Goal: Complete application form

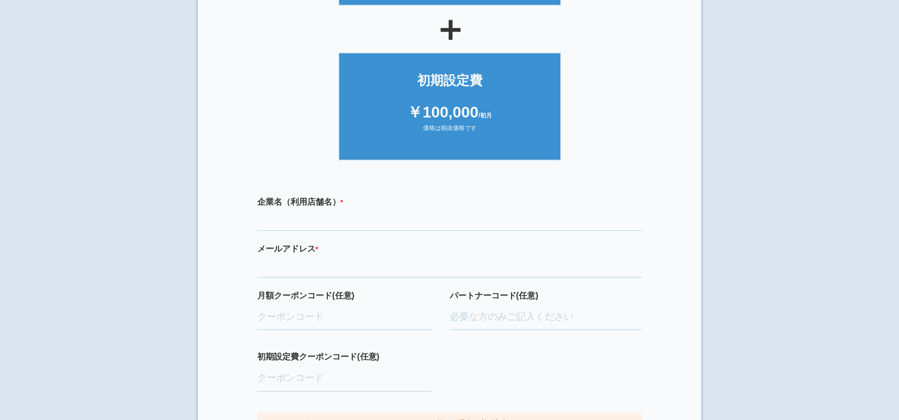
scroll to position [238, 0]
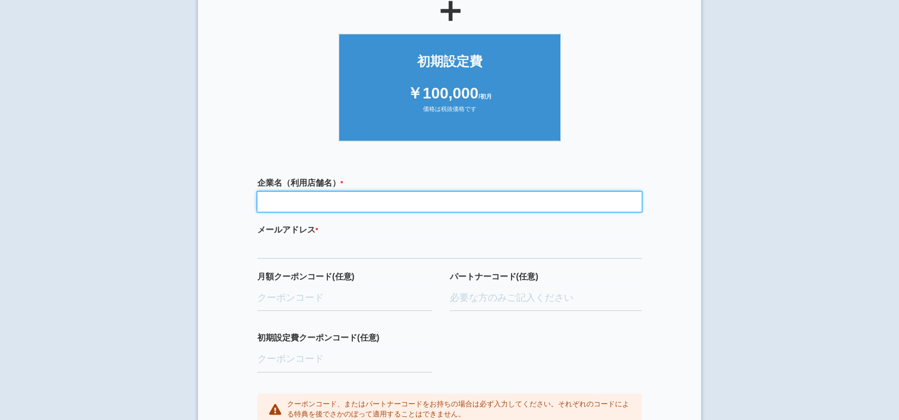
click at [316, 196] on input "text" at bounding box center [449, 202] width 384 height 20
type input "s"
type input "スマイル歯科医院"
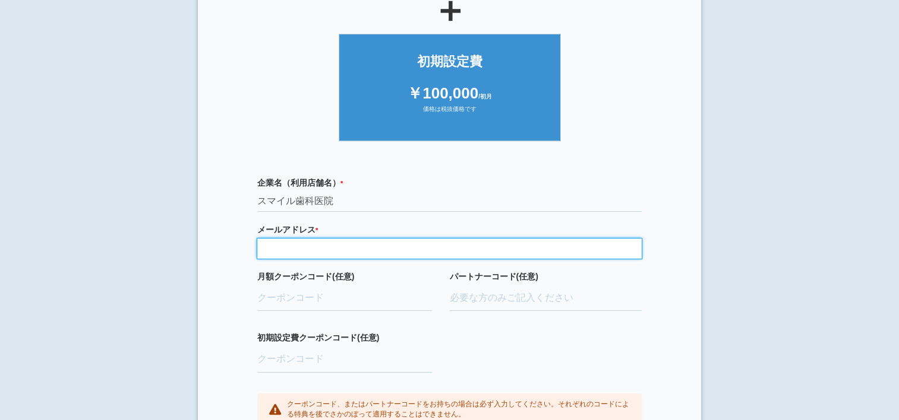
click at [280, 249] on input "email" at bounding box center [449, 249] width 384 height 20
type input "[EMAIL_ADDRESS][DOMAIN_NAME]"
click at [470, 247] on input "[EMAIL_ADDRESS][DOMAIN_NAME]" at bounding box center [449, 249] width 384 height 20
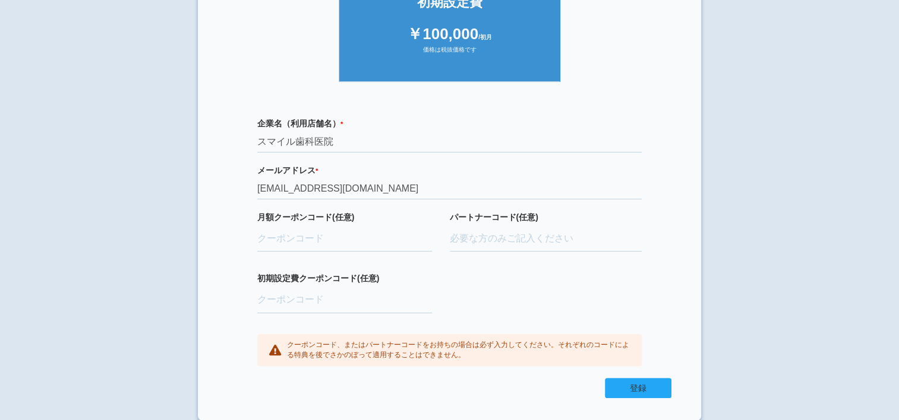
click at [643, 385] on button "登録" at bounding box center [638, 388] width 67 height 20
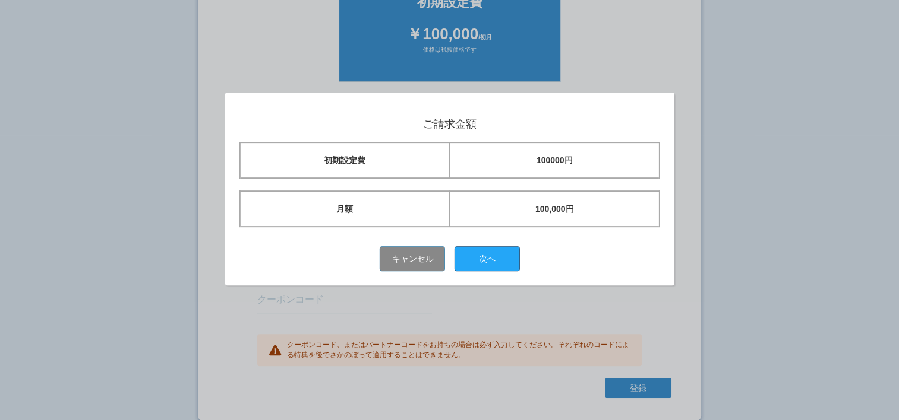
click at [483, 259] on button "次へ" at bounding box center [486, 258] width 65 height 25
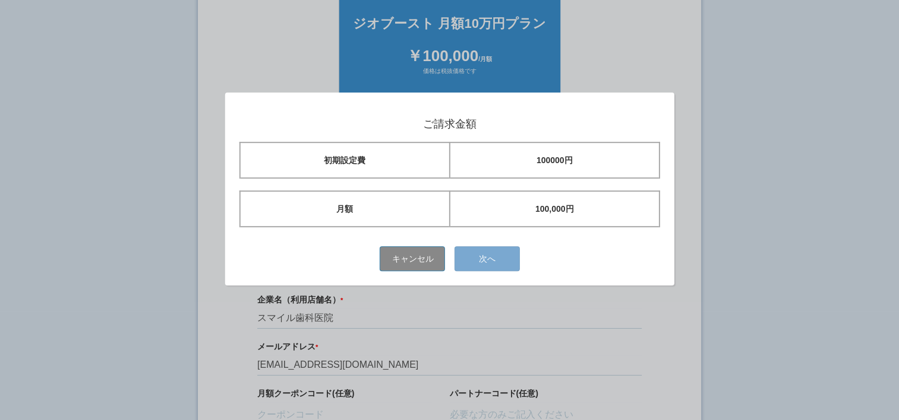
scroll to position [119, 0]
click at [413, 263] on button "キャンセル" at bounding box center [412, 258] width 65 height 25
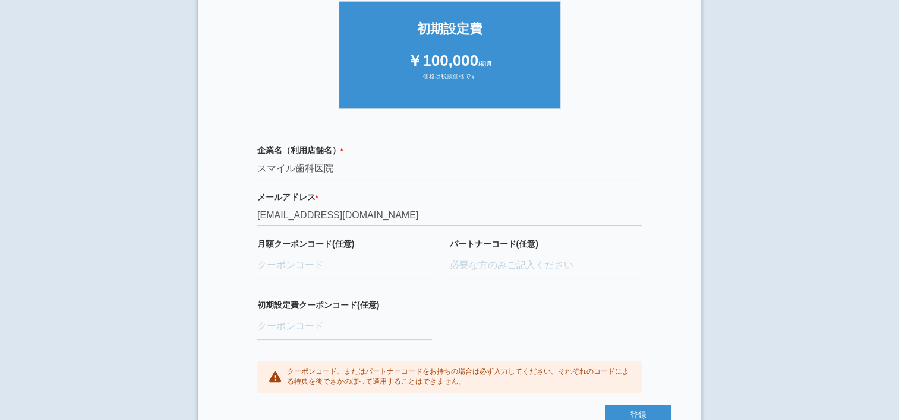
scroll to position [297, 0]
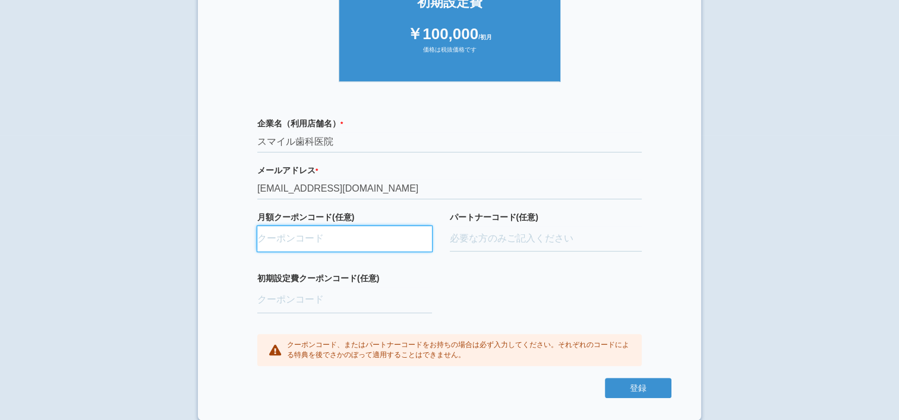
click at [274, 245] on input "月額クーポンコード(任意)" at bounding box center [344, 239] width 175 height 26
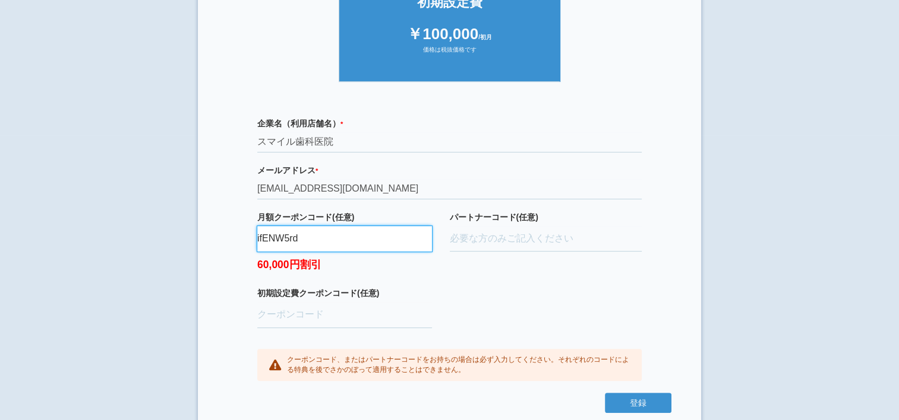
type input "ifENW5rd"
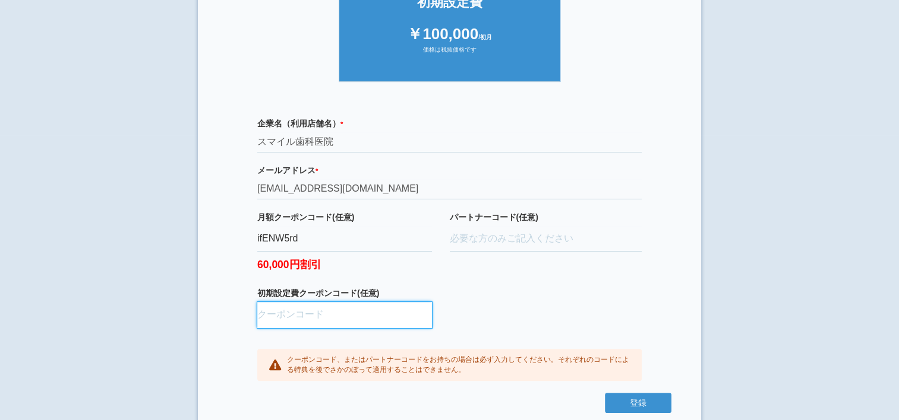
click at [312, 315] on input "初期設定費クーポンコード(任意)" at bounding box center [344, 315] width 175 height 26
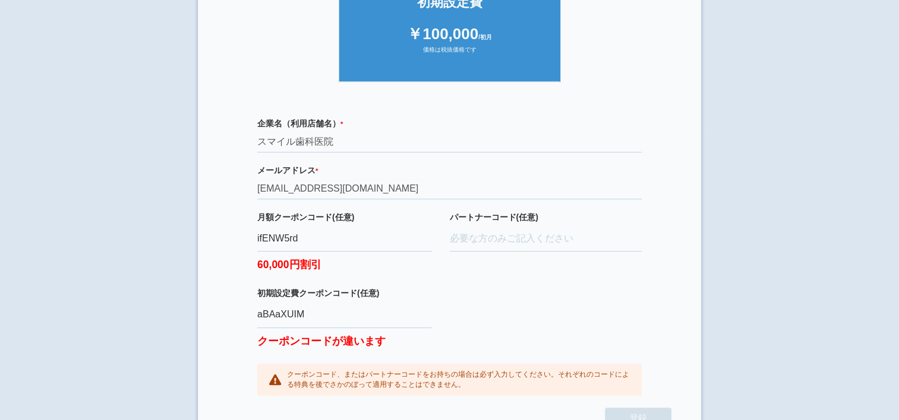
click at [257, 315] on div "企業名（利用店舗名） * 必須項目です スマイル歯科医院 メールアドレス * 必須項目です 正しいメールアドレスを入力してください [EMAIL_ADDRES…" at bounding box center [449, 257] width 444 height 303
click at [257, 314] on div "企業名（利用店舗名） * 必須項目です スマイル歯科医院 メールアドレス * 必須項目です 正しいメールアドレスを入力してください [EMAIL_ADDRES…" at bounding box center [449, 257] width 444 height 303
click at [315, 316] on input "aBAaXUIM" at bounding box center [344, 315] width 175 height 26
type input "a"
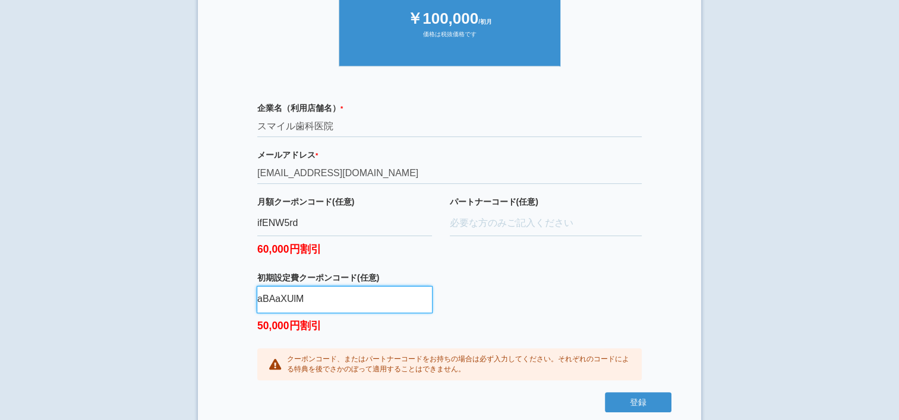
scroll to position [326, 0]
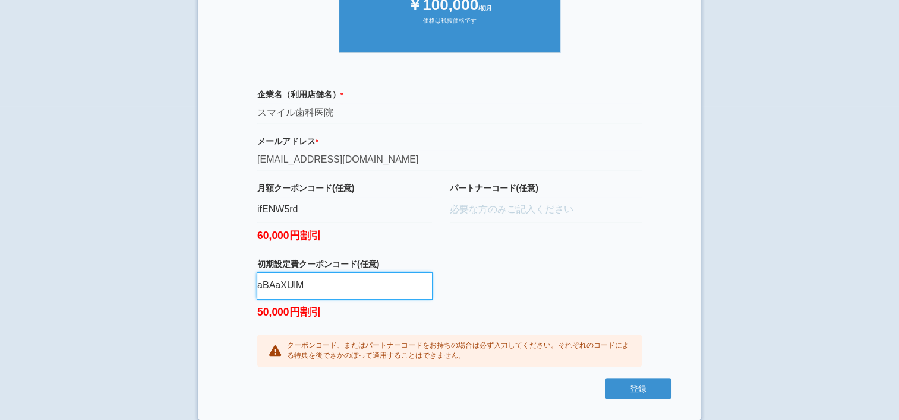
type input "aBAaXUlM"
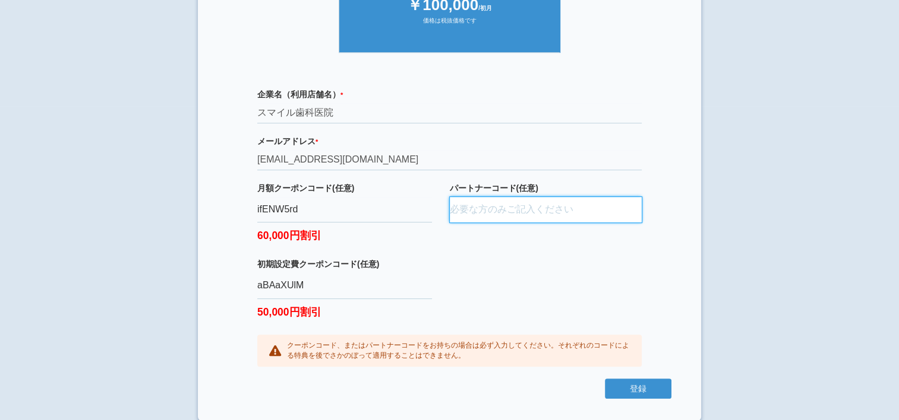
click at [476, 208] on input "パートナーコード(任意)" at bounding box center [546, 210] width 192 height 26
type input "A22022"
click at [637, 387] on button "登録" at bounding box center [638, 389] width 67 height 20
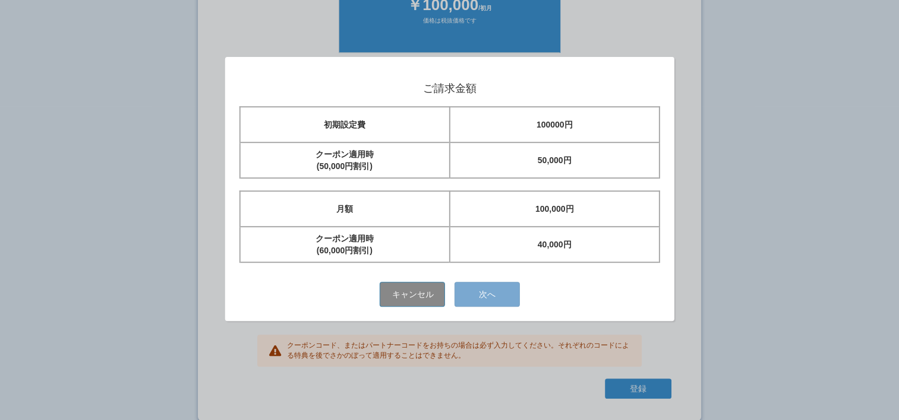
click at [490, 295] on button "次へ" at bounding box center [486, 294] width 65 height 25
click at [630, 387] on div "ご請求金額 初期設定費 100000円 クーポン適用時 (50,000円割引) 50,000円 月額 100,000円 クーポン適用時 (60,000円割引)…" at bounding box center [449, 210] width 899 height 420
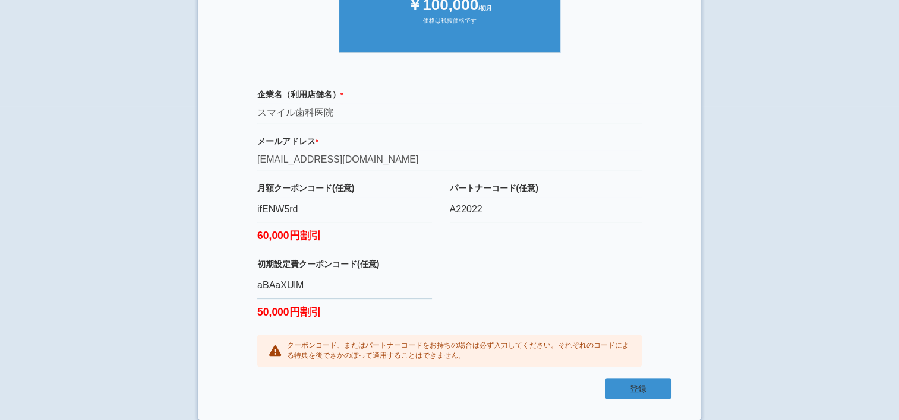
click at [639, 384] on button "登録" at bounding box center [638, 389] width 67 height 20
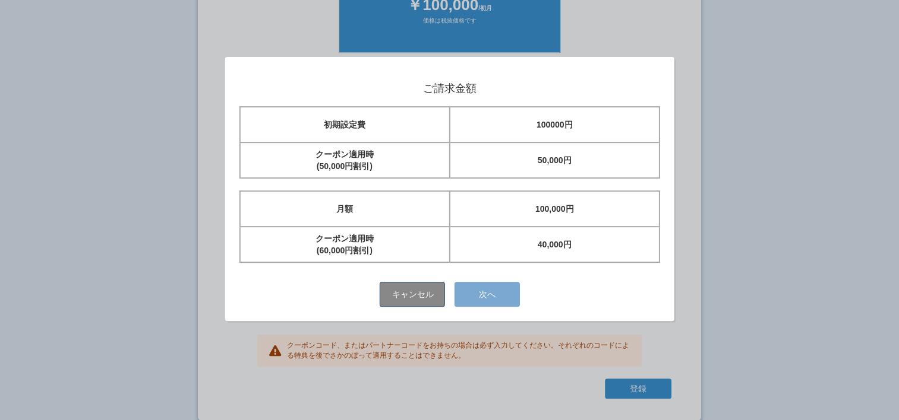
click at [428, 298] on button "キャンセル" at bounding box center [412, 294] width 65 height 25
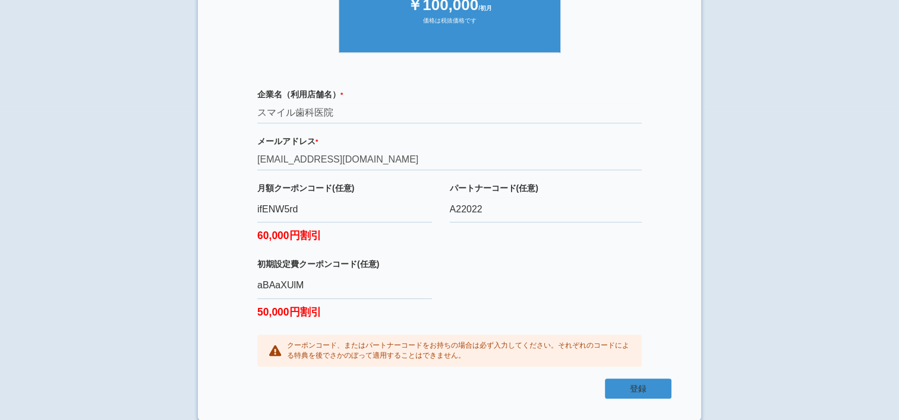
click at [635, 385] on button "登録" at bounding box center [638, 389] width 67 height 20
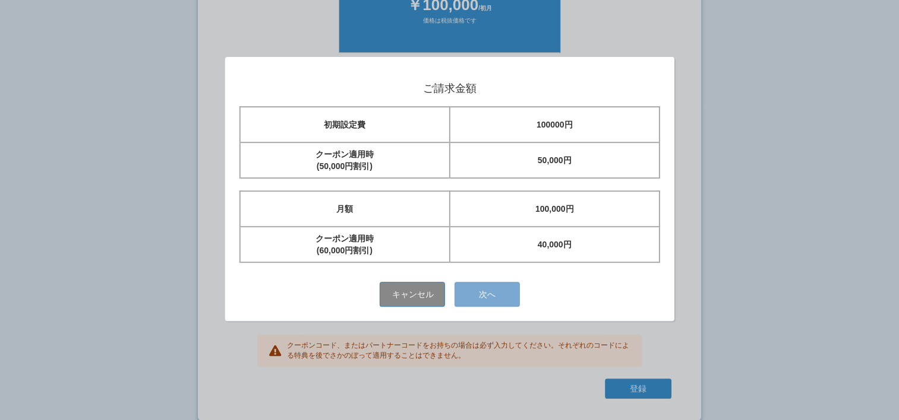
click at [494, 299] on button "次へ" at bounding box center [486, 294] width 65 height 25
click at [409, 293] on button "キャンセル" at bounding box center [412, 294] width 65 height 25
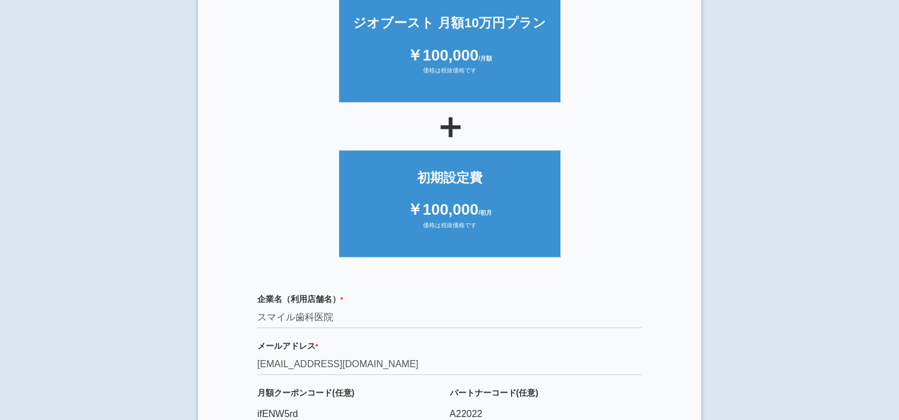
scroll to position [238, 0]
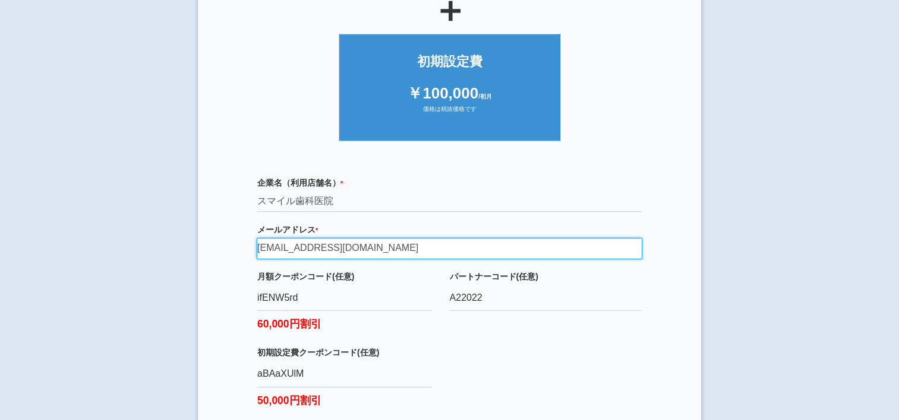
click at [396, 246] on input "[EMAIL_ADDRESS][DOMAIN_NAME]" at bounding box center [449, 249] width 384 height 20
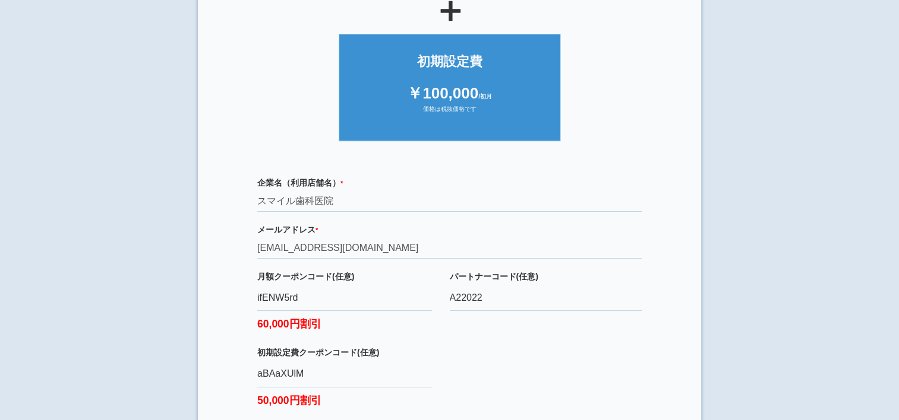
click at [581, 371] on div "企業名（利用店舗名） * 必須項目です スマイル歯科医院 メールアドレス * 必須項目です 正しいメールアドレスを入力してください [EMAIL_ADDRES…" at bounding box center [449, 316] width 444 height 303
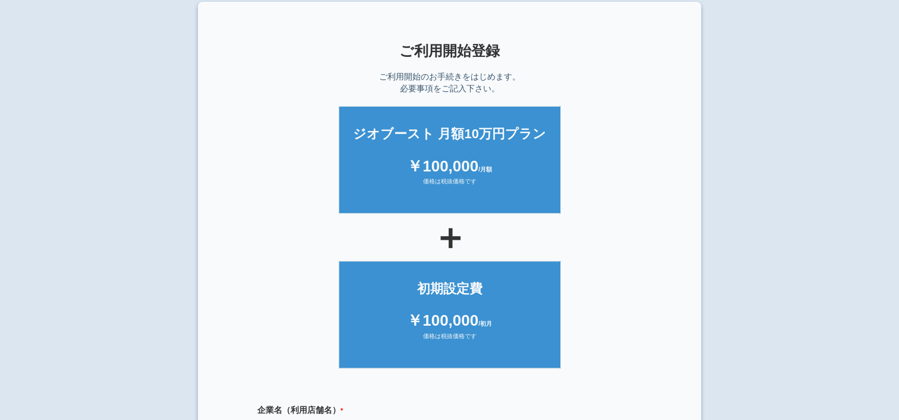
scroll to position [0, 0]
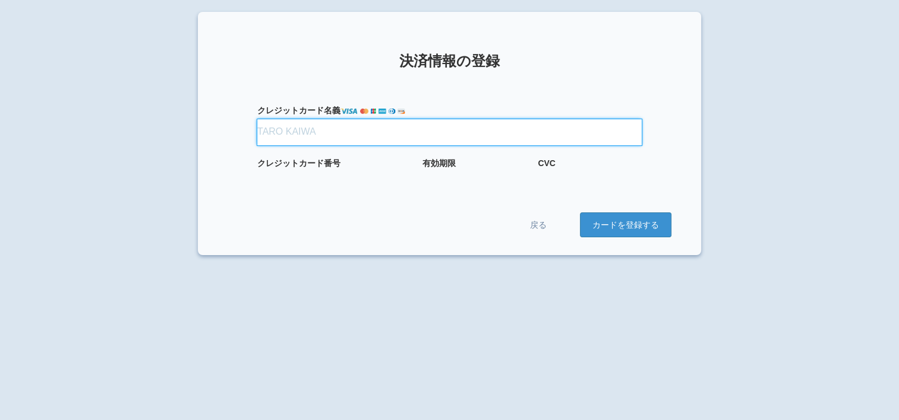
click at [316, 132] on input "クレジット カード名義" at bounding box center [449, 132] width 384 height 26
click at [284, 132] on input "クレジット カード名義" at bounding box center [449, 132] width 384 height 26
type input "坂口春日"
click at [380, 132] on input "坂口春日" at bounding box center [449, 132] width 384 height 26
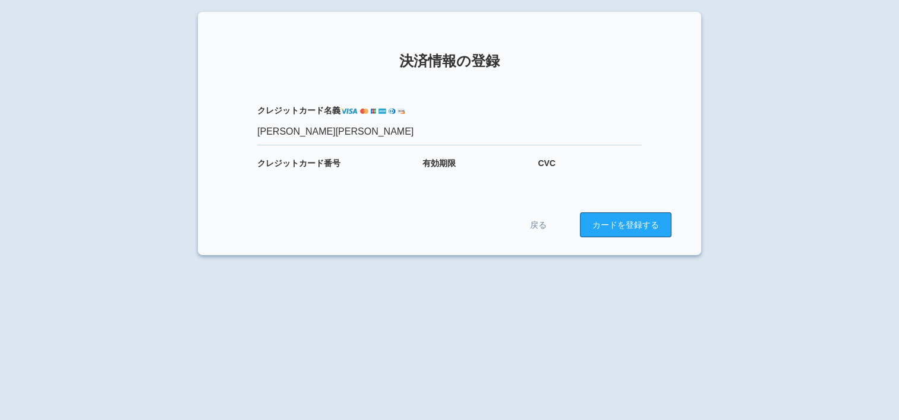
click at [622, 222] on button "カードを登録する" at bounding box center [625, 225] width 91 height 25
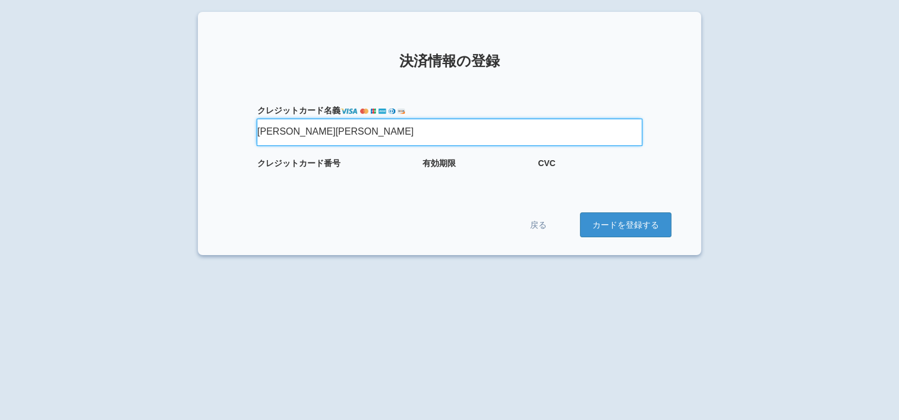
click at [379, 134] on input "坂口春日" at bounding box center [449, 132] width 384 height 26
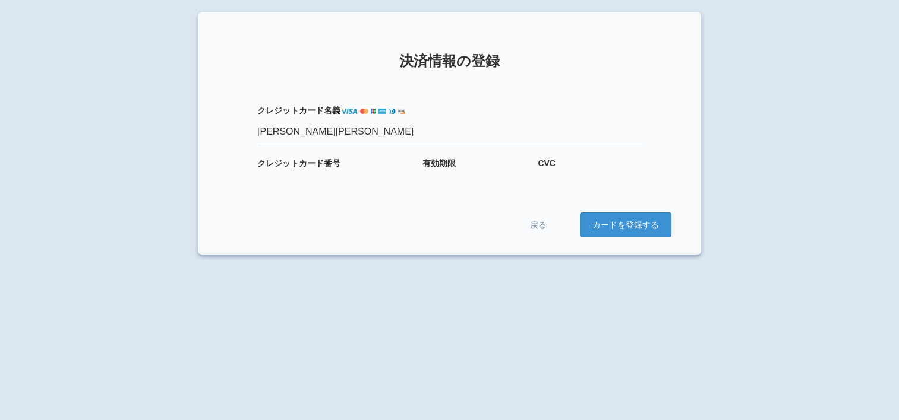
click at [484, 205] on form "クレジット カード名義 坂口春日 クレジット カード番号 有効期限 CVC 戻る カードを登録する" at bounding box center [449, 159] width 444 height 157
click at [285, 164] on icon "クレジット" at bounding box center [278, 164] width 42 height 10
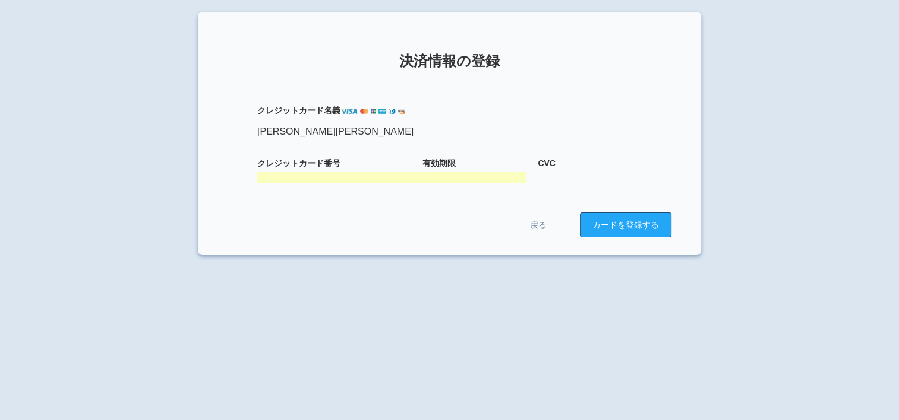
click at [623, 228] on button "カードを登録する" at bounding box center [625, 225] width 91 height 25
click at [552, 157] on label "CVC" at bounding box center [589, 163] width 104 height 12
click at [647, 226] on button "カードを登録する" at bounding box center [625, 225] width 91 height 25
